Goal: Information Seeking & Learning: Understand process/instructions

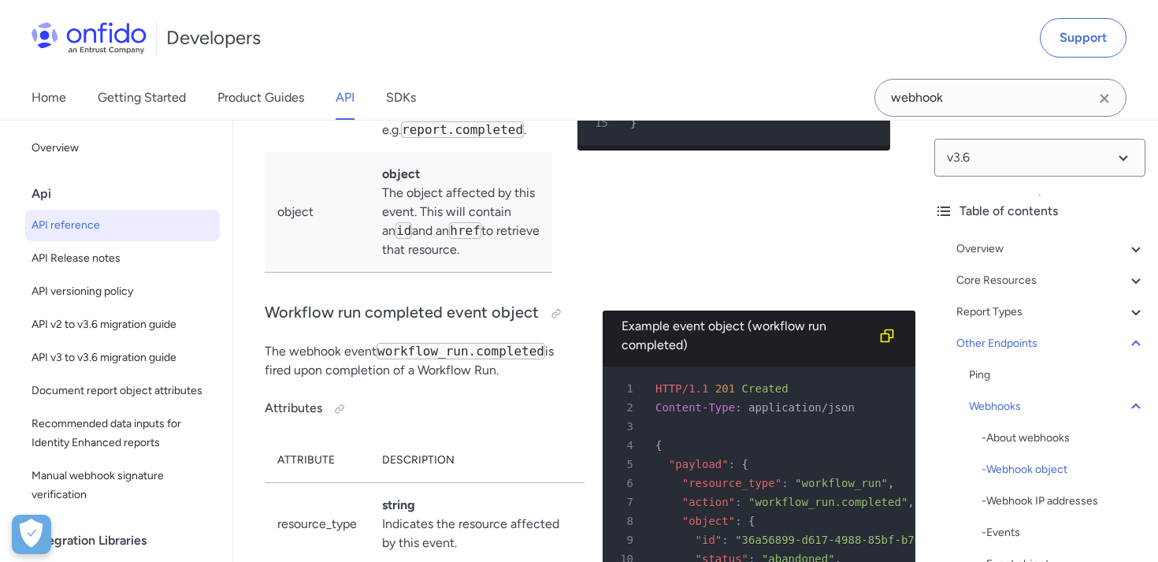
scroll to position [144311, 0]
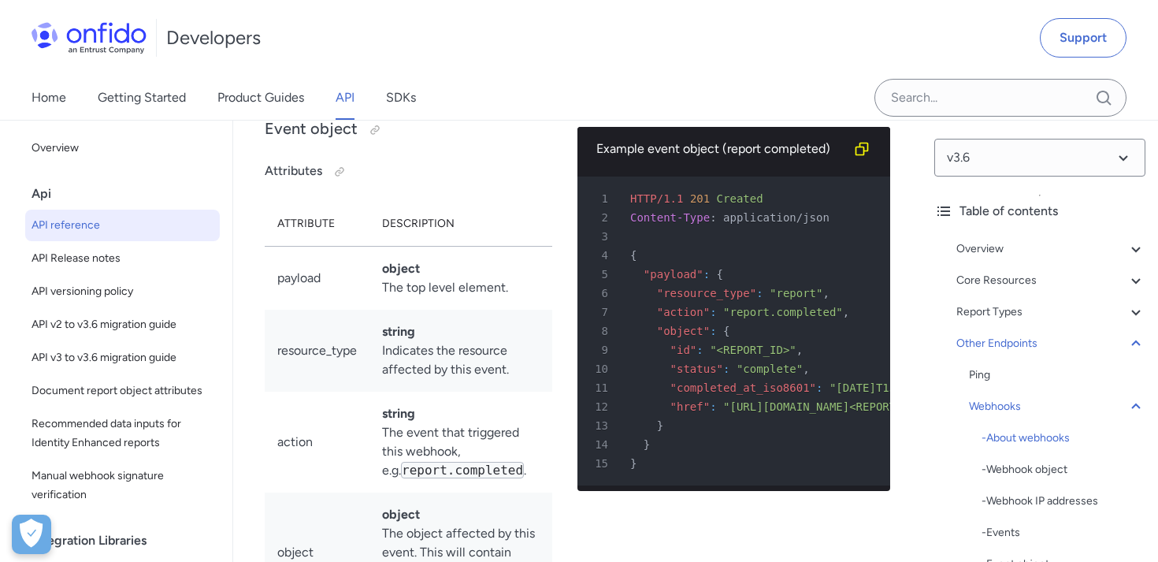
scroll to position [144141, 0]
